Goal: Submit feedback/report problem

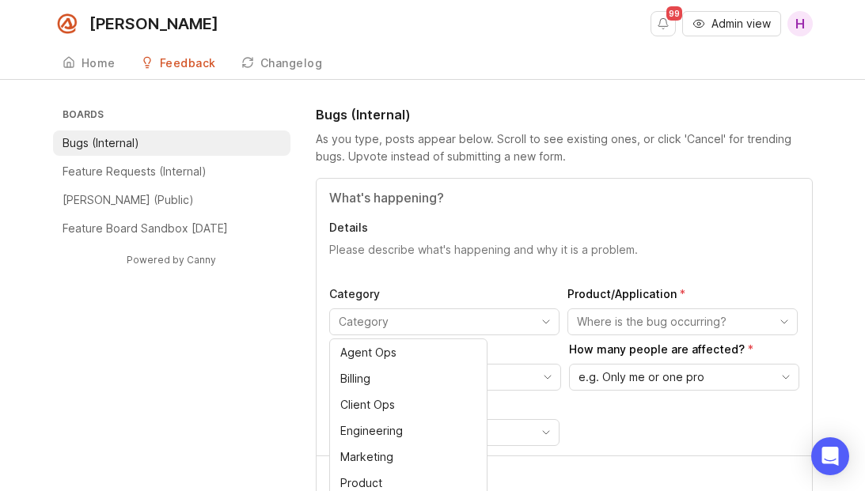
click at [366, 318] on input "toggle menu" at bounding box center [435, 321] width 193 height 17
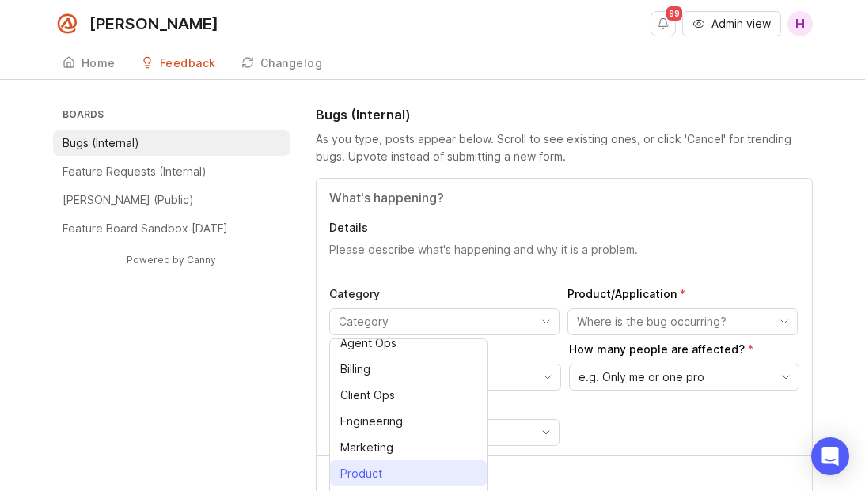
click at [359, 469] on div "Product" at bounding box center [361, 473] width 42 height 17
type input "Product"
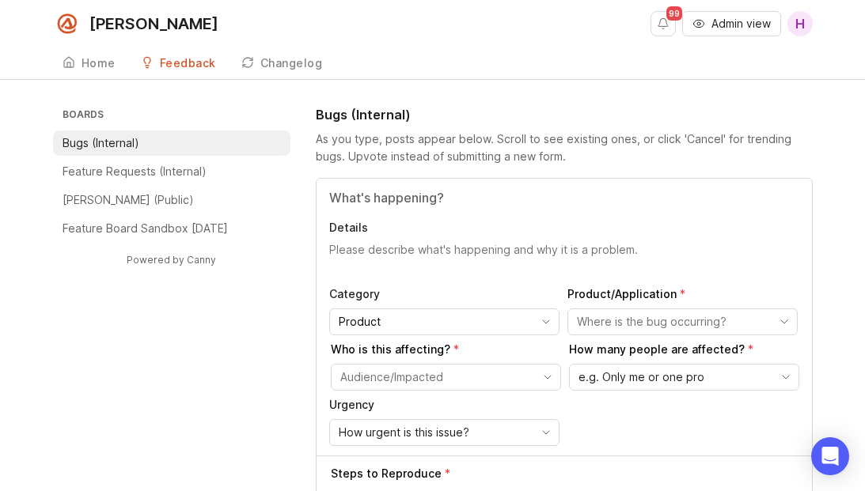
click at [620, 331] on div "toggle menu" at bounding box center [669, 321] width 203 height 25
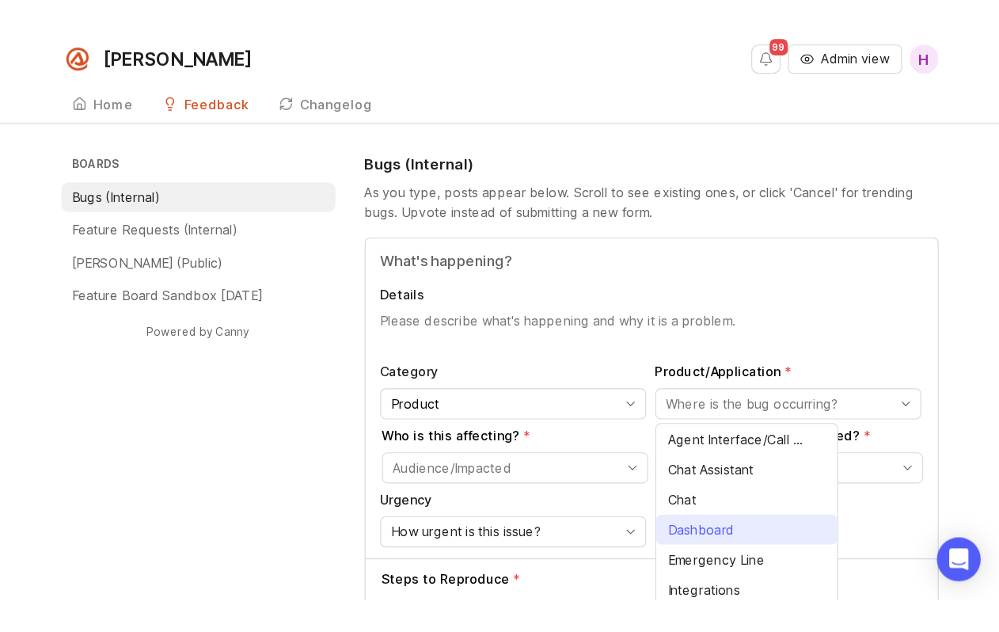
scroll to position [36, 0]
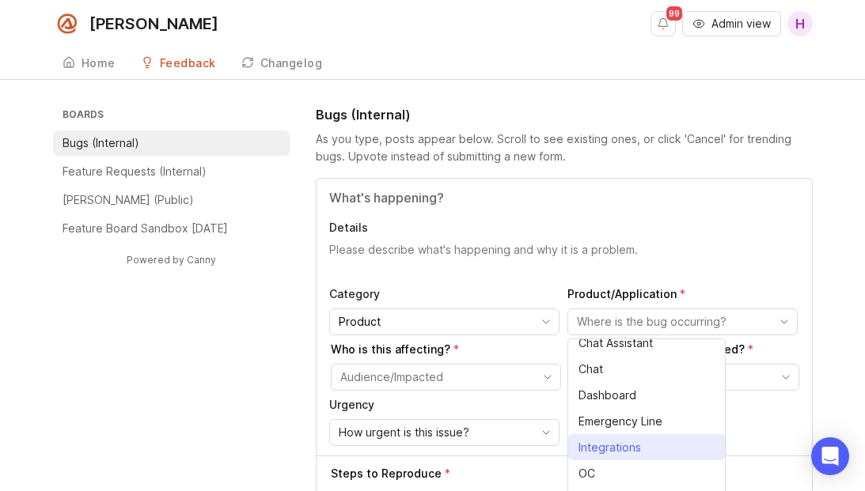
click at [607, 452] on span "Integrations" at bounding box center [610, 447] width 63 height 17
type input "Integrations"
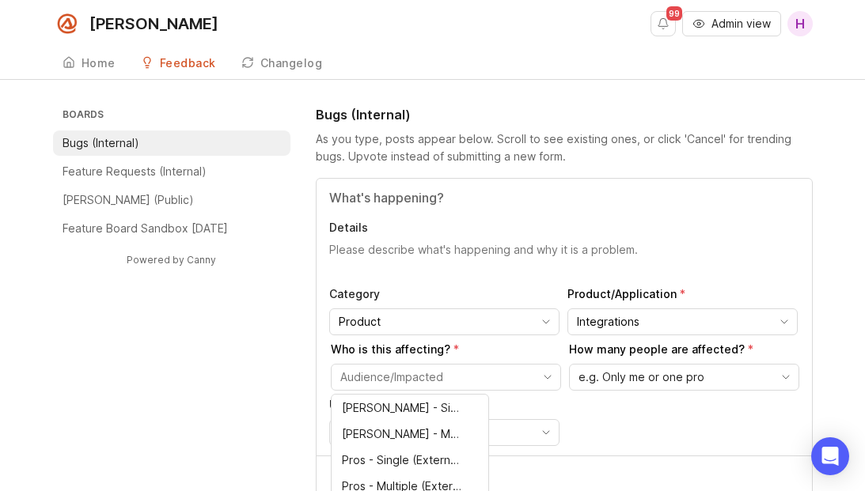
click at [415, 374] on input "toggle menu" at bounding box center [436, 377] width 193 height 17
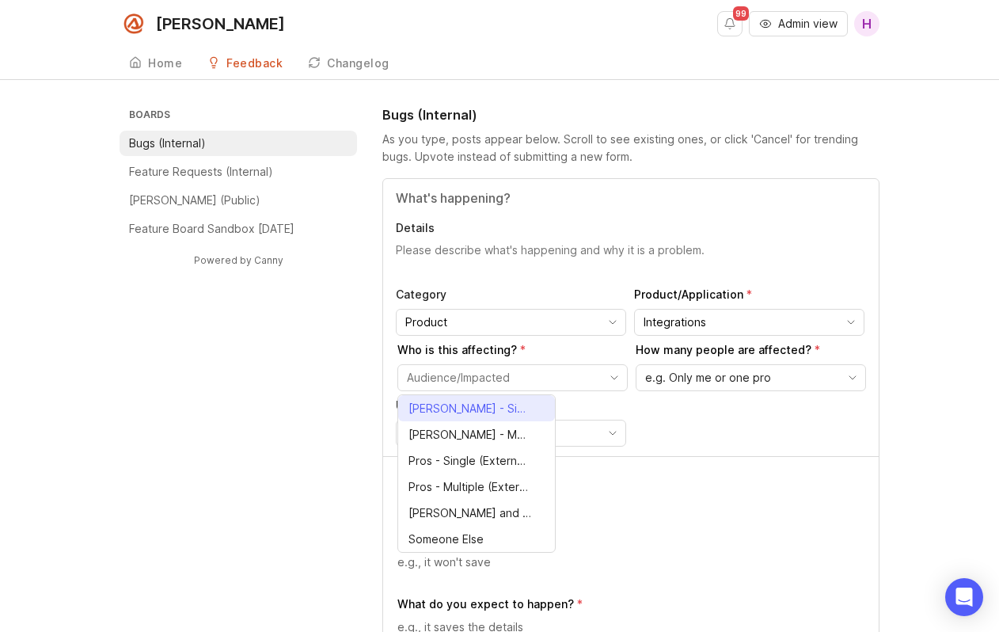
click at [499, 404] on span "[PERSON_NAME] - Single (Internal)" at bounding box center [469, 408] width 123 height 17
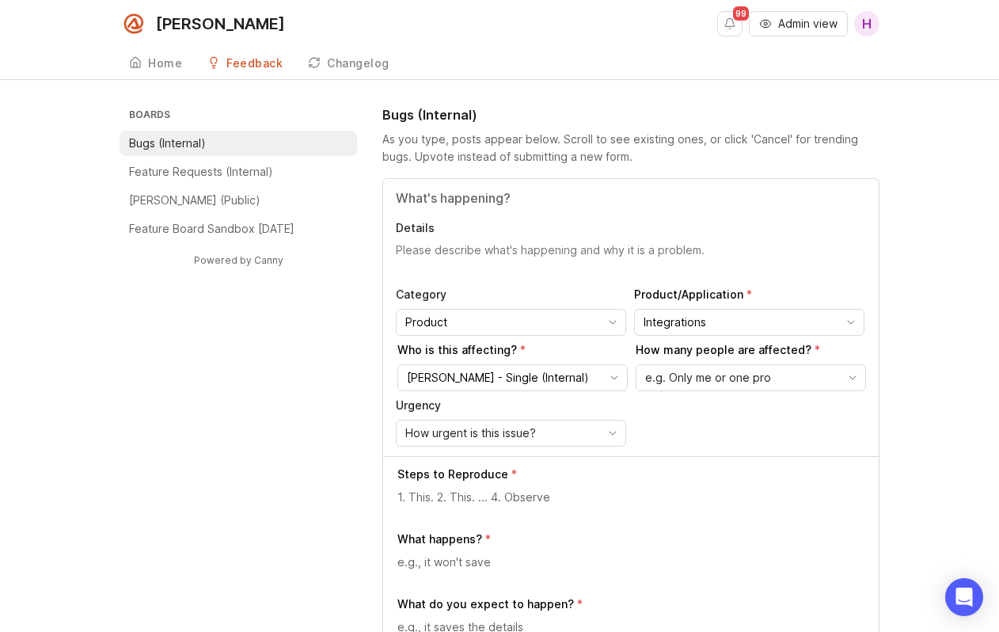
click at [514, 383] on input "[PERSON_NAME] - Single (Internal)" at bounding box center [503, 377] width 193 height 17
click at [570, 382] on input "[PERSON_NAME] - Single (Internal)" at bounding box center [503, 377] width 193 height 17
click at [619, 380] on icon "toggle icon" at bounding box center [614, 377] width 25 height 13
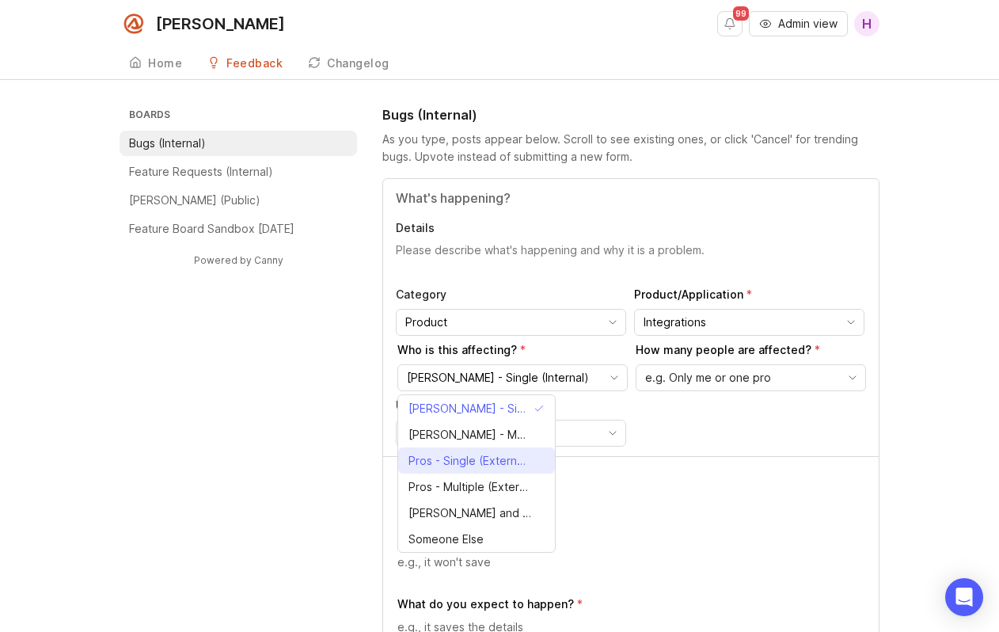
click at [519, 457] on span "Pros - Single (External)" at bounding box center [467, 460] width 119 height 17
type input "Pros - Single (External)"
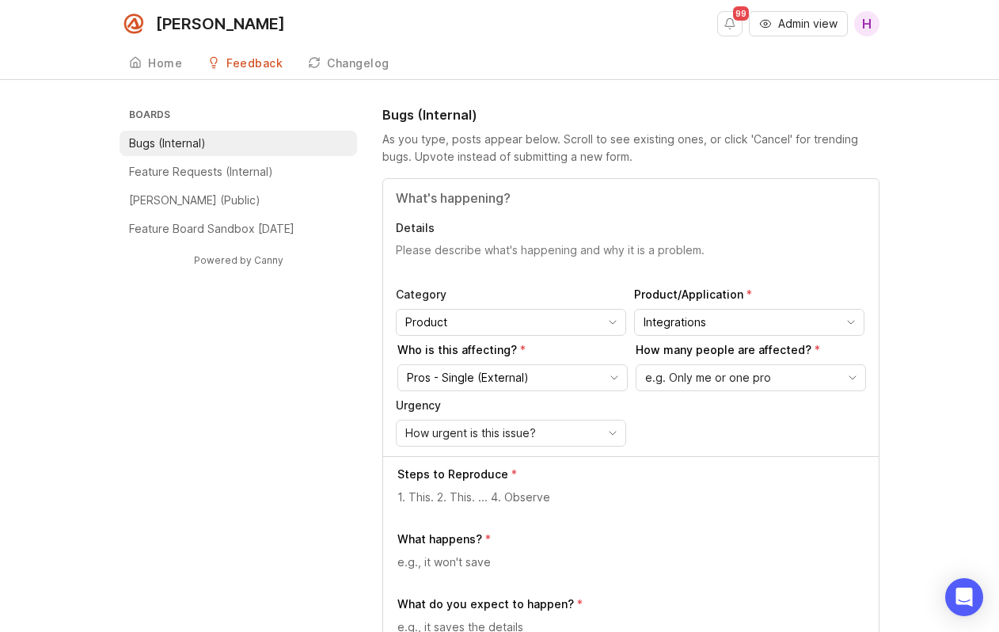
click at [717, 385] on span "e.g. Only me or one pro" at bounding box center [708, 377] width 126 height 17
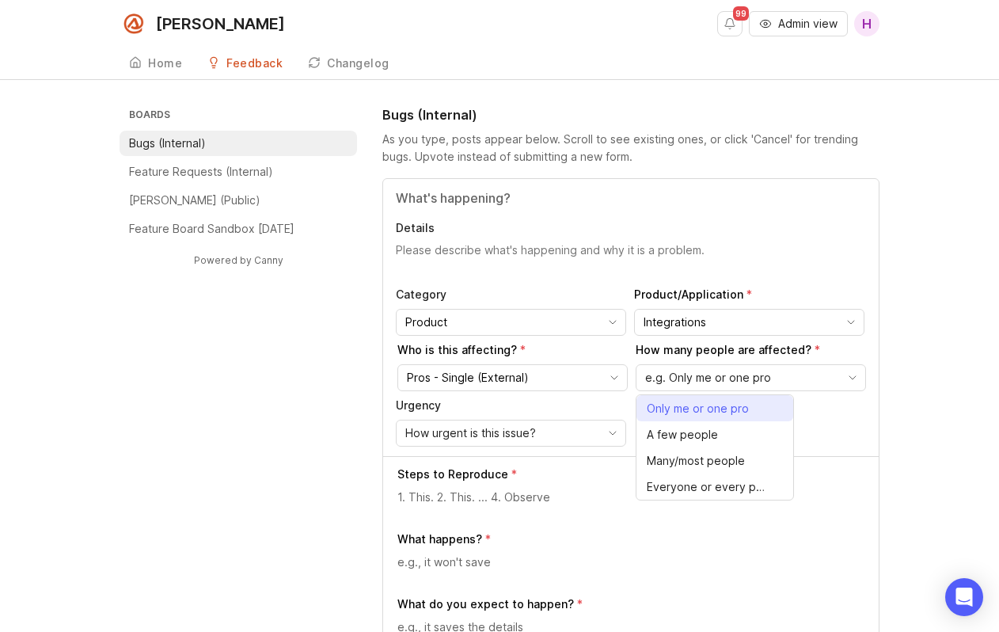
click at [719, 412] on span "Only me or one pro" at bounding box center [698, 408] width 102 height 17
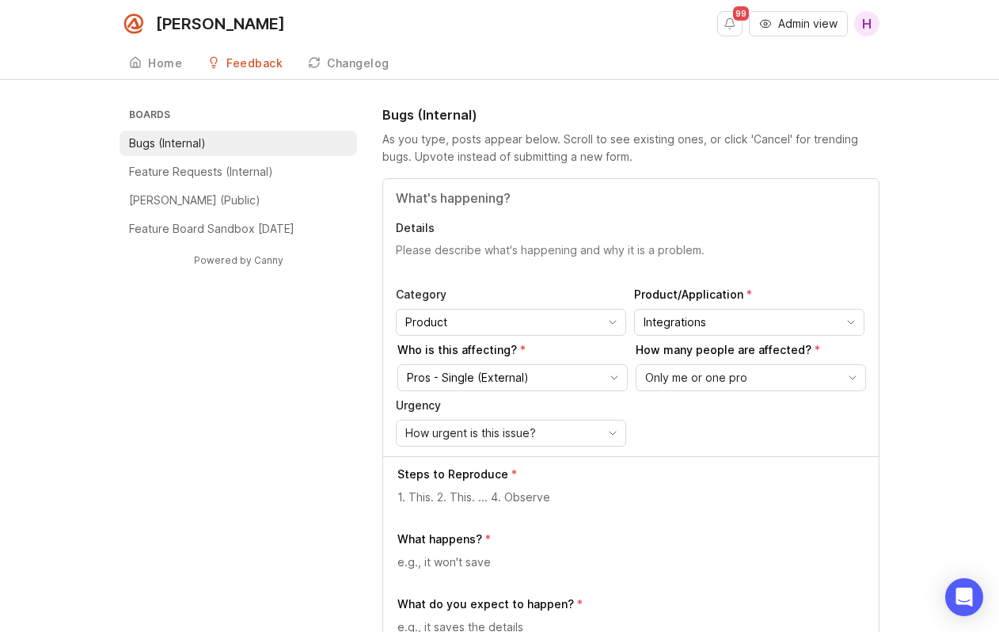
click at [520, 423] on div "How urgent is this issue?" at bounding box center [498, 432] width 203 height 25
click at [451, 491] on li "High" at bounding box center [475, 489] width 157 height 26
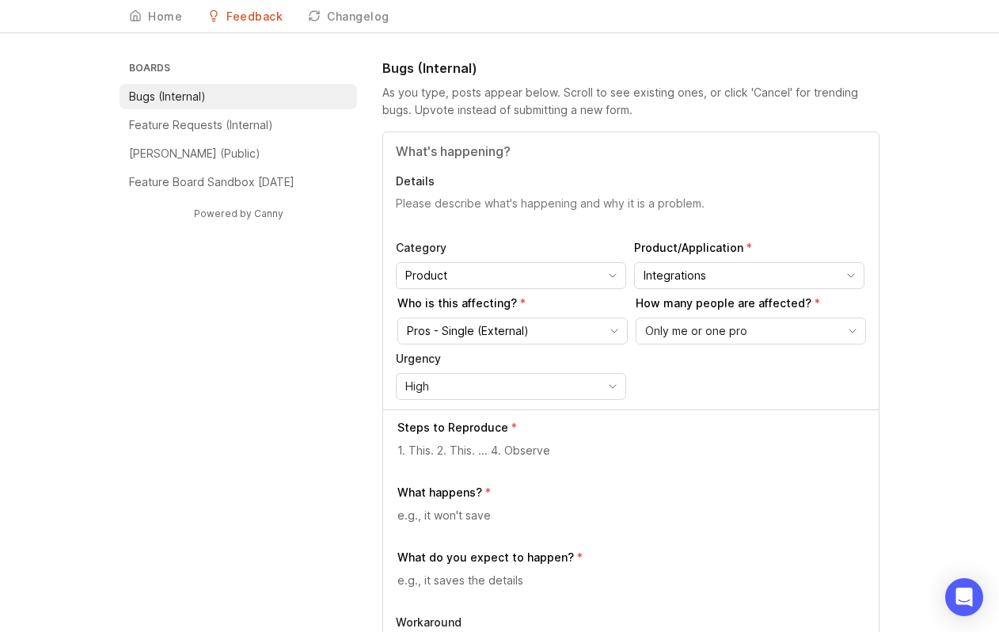
click at [449, 450] on textarea at bounding box center [631, 450] width 469 height 17
click at [468, 153] on input "Title" at bounding box center [631, 151] width 470 height 19
type input "ServiceTitan Integration logging [PERSON_NAME] calls as Abandon"
click at [427, 207] on textarea "Details" at bounding box center [631, 211] width 470 height 32
type textarea "w"
